Goal: Task Accomplishment & Management: Complete application form

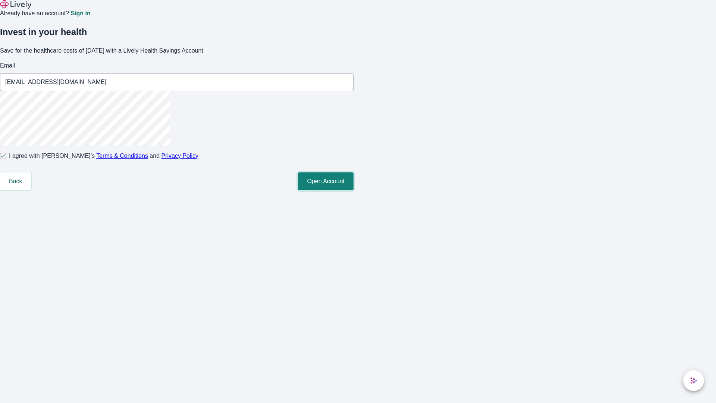
click at [354, 190] on button "Open Account" at bounding box center [326, 181] width 56 height 18
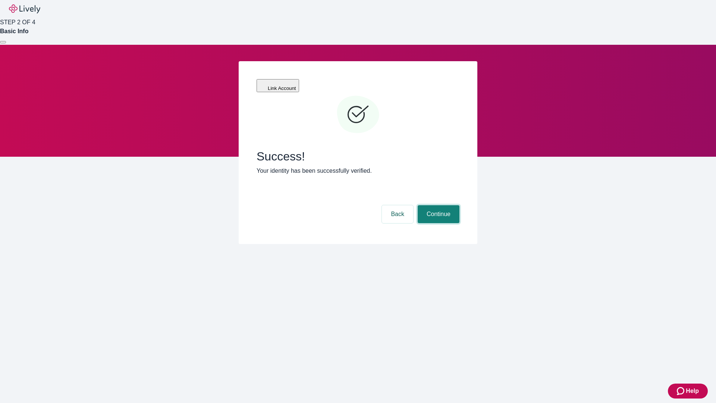
click at [438, 205] on button "Continue" at bounding box center [439, 214] width 42 height 18
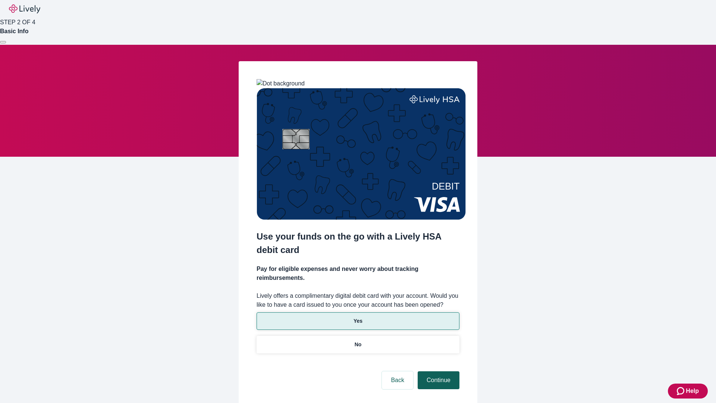
click at [358, 341] on p "No" at bounding box center [358, 345] width 7 height 8
click at [438, 371] on button "Continue" at bounding box center [439, 380] width 42 height 18
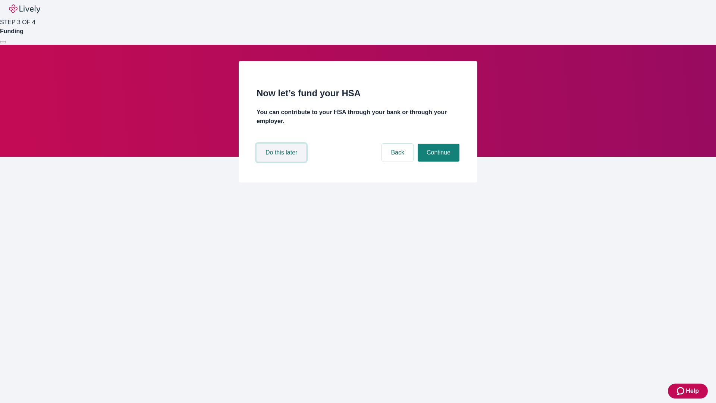
click at [282, 162] on button "Do this later" at bounding box center [282, 153] width 50 height 18
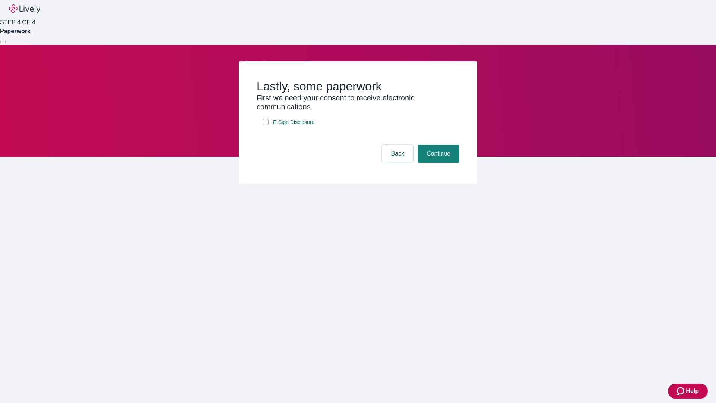
click at [266, 125] on input "E-Sign Disclosure" at bounding box center [266, 122] width 6 height 6
checkbox input "true"
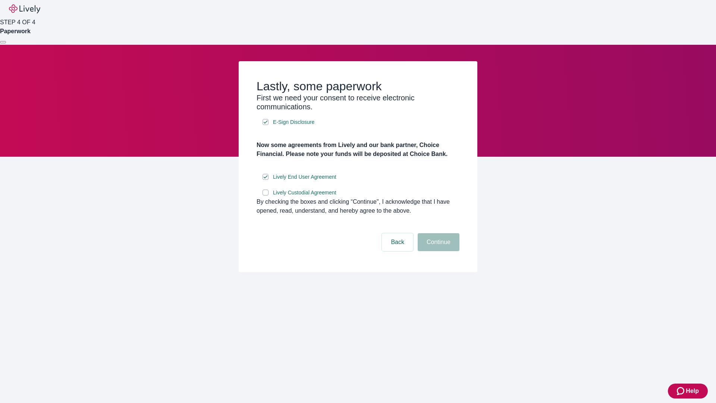
click at [266, 195] on input "Lively Custodial Agreement" at bounding box center [266, 192] width 6 height 6
checkbox input "true"
click at [438, 251] on button "Continue" at bounding box center [439, 242] width 42 height 18
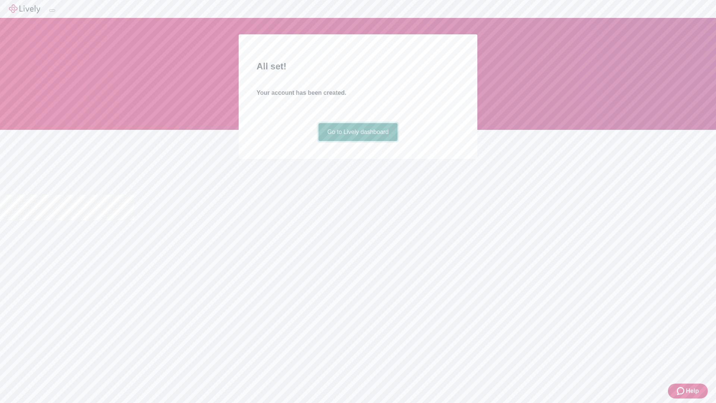
click at [358, 141] on link "Go to Lively dashboard" at bounding box center [358, 132] width 79 height 18
